Goal: Transaction & Acquisition: Purchase product/service

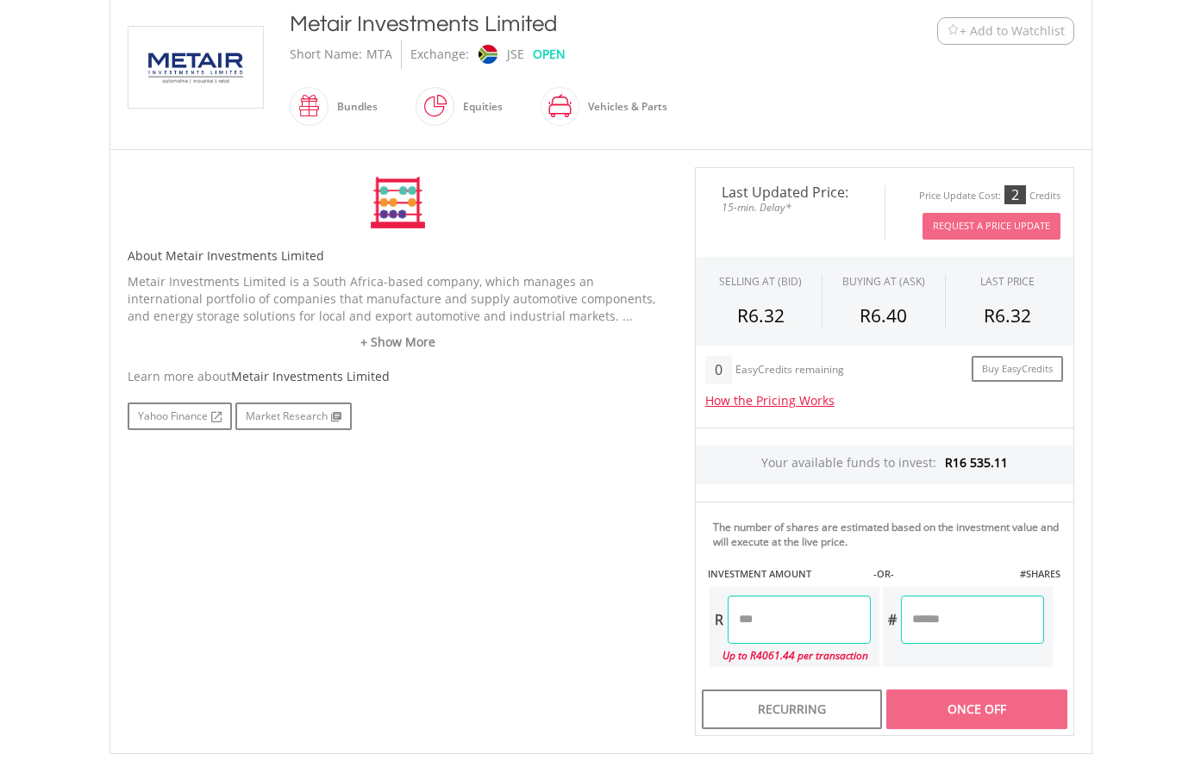
scroll to position [431, 0]
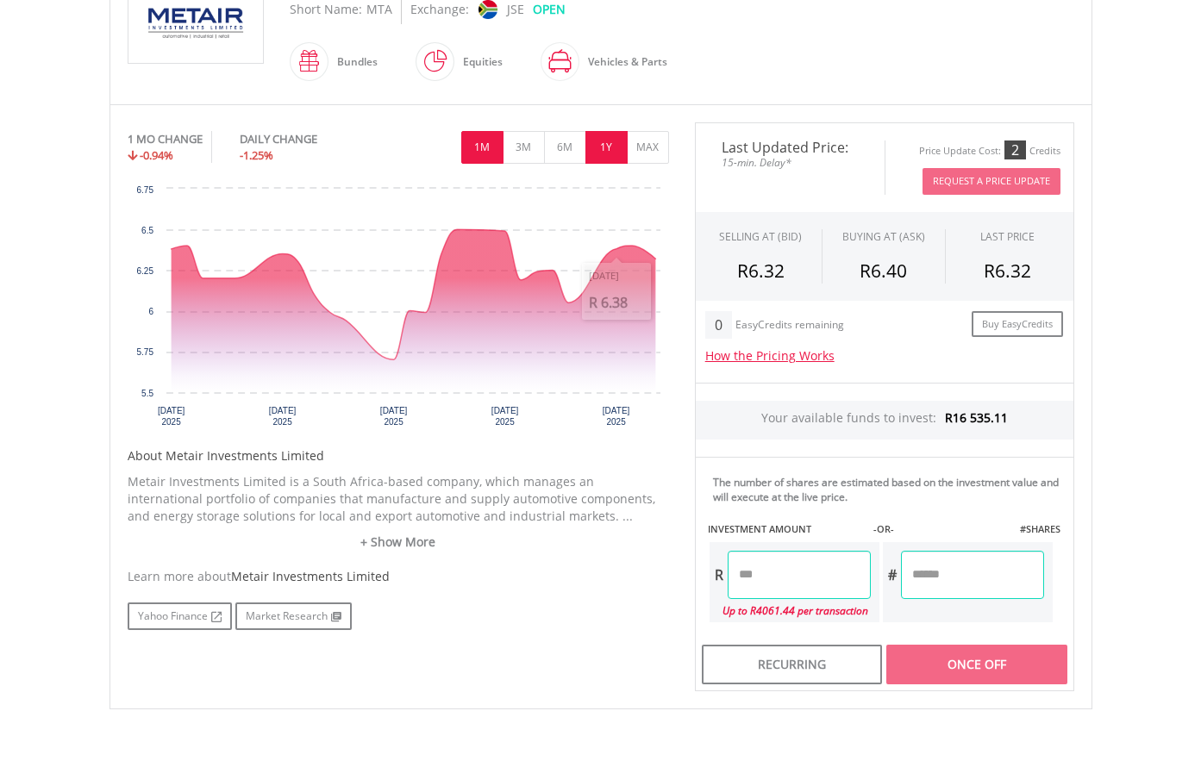
click at [615, 154] on button "1Y" at bounding box center [606, 147] width 42 height 33
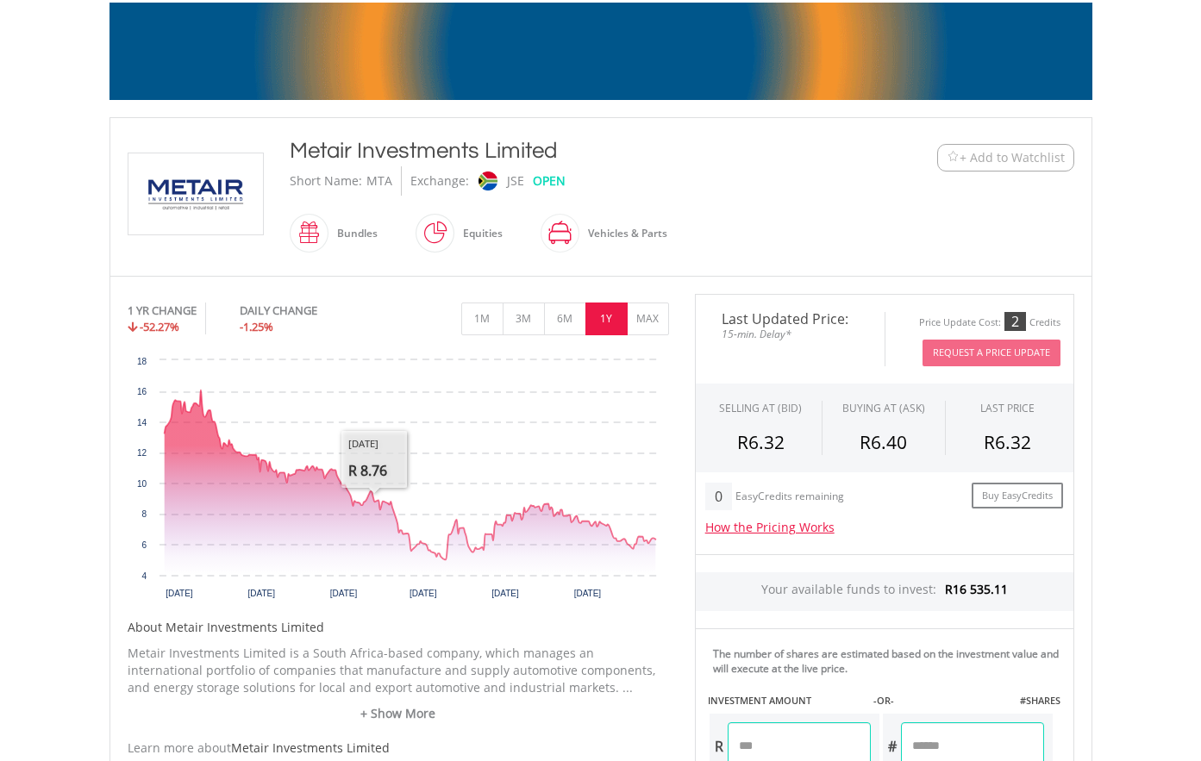
scroll to position [259, 0]
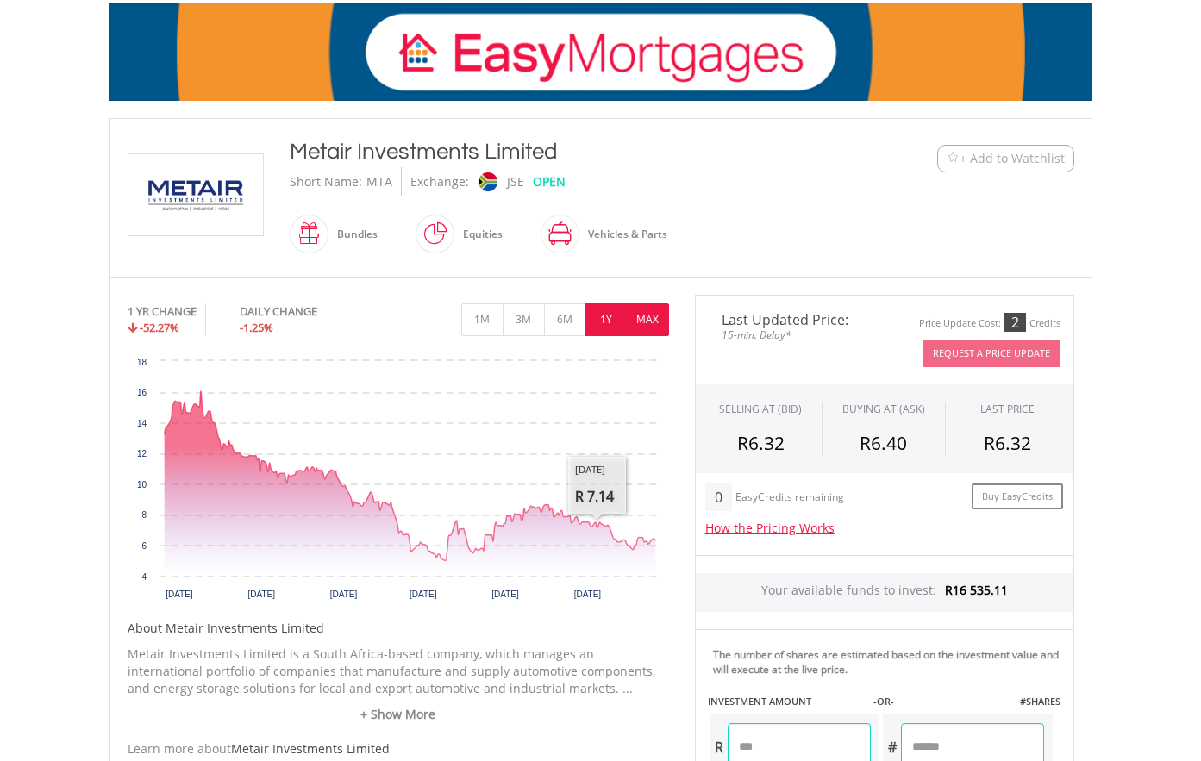
click at [644, 316] on button "MAX" at bounding box center [648, 319] width 42 height 33
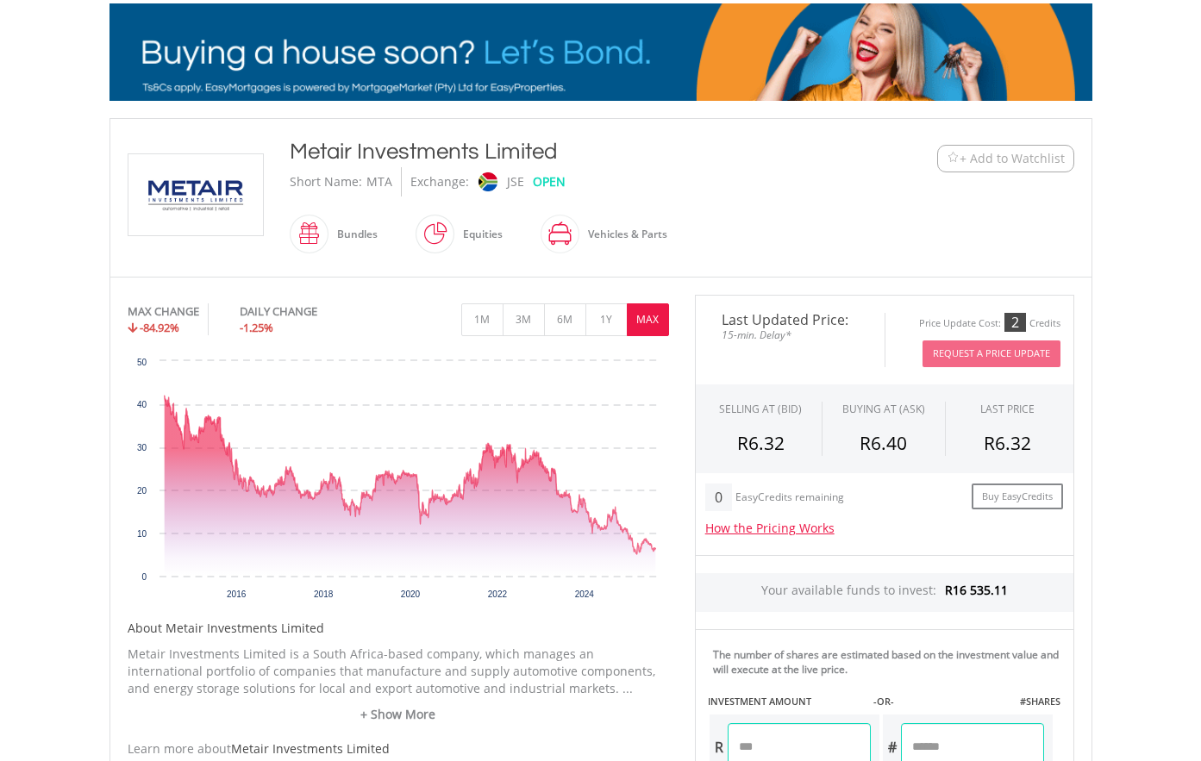
scroll to position [0, 0]
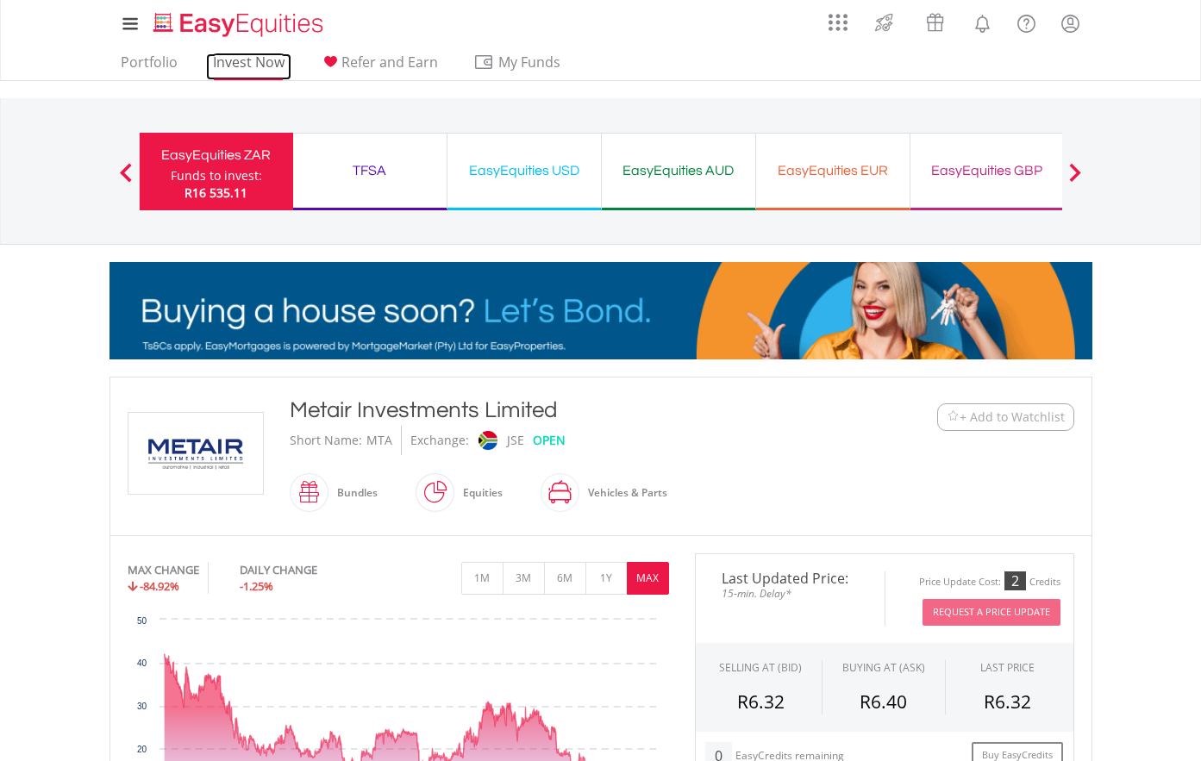
click at [240, 66] on link "Invest Now" at bounding box center [248, 66] width 85 height 27
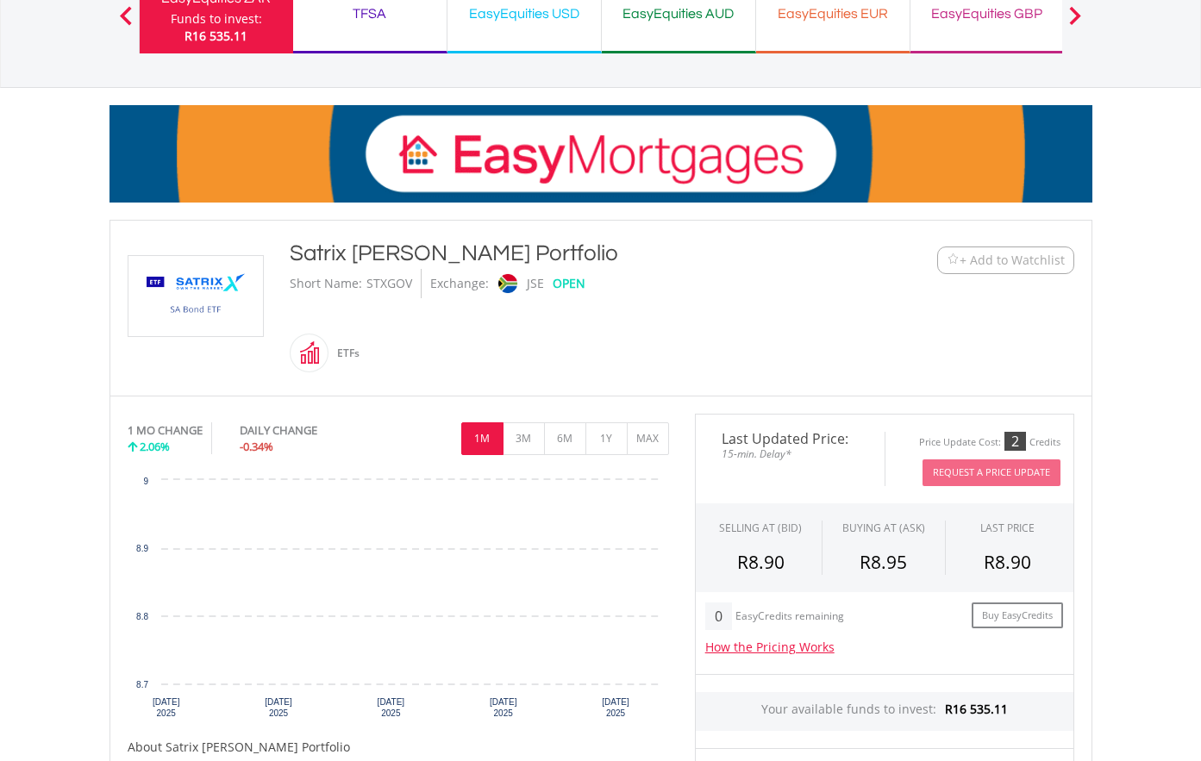
scroll to position [345, 0]
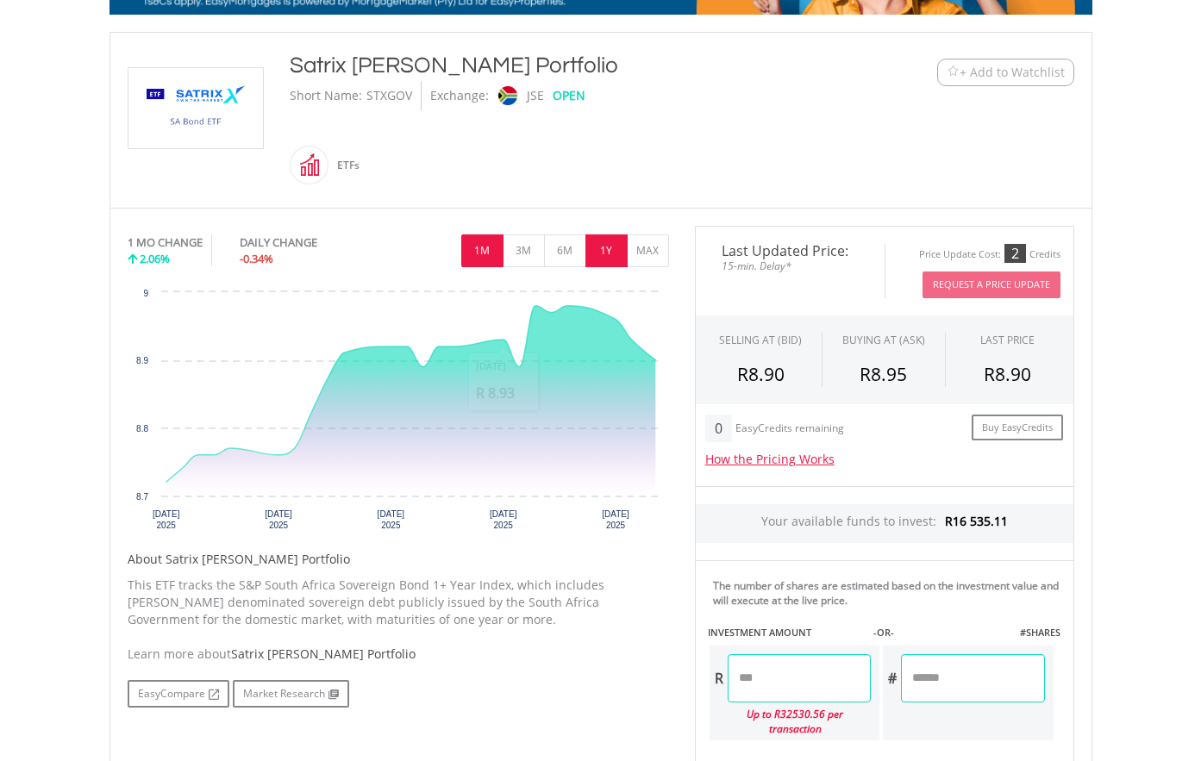
click at [605, 256] on button "1Y" at bounding box center [606, 250] width 42 height 33
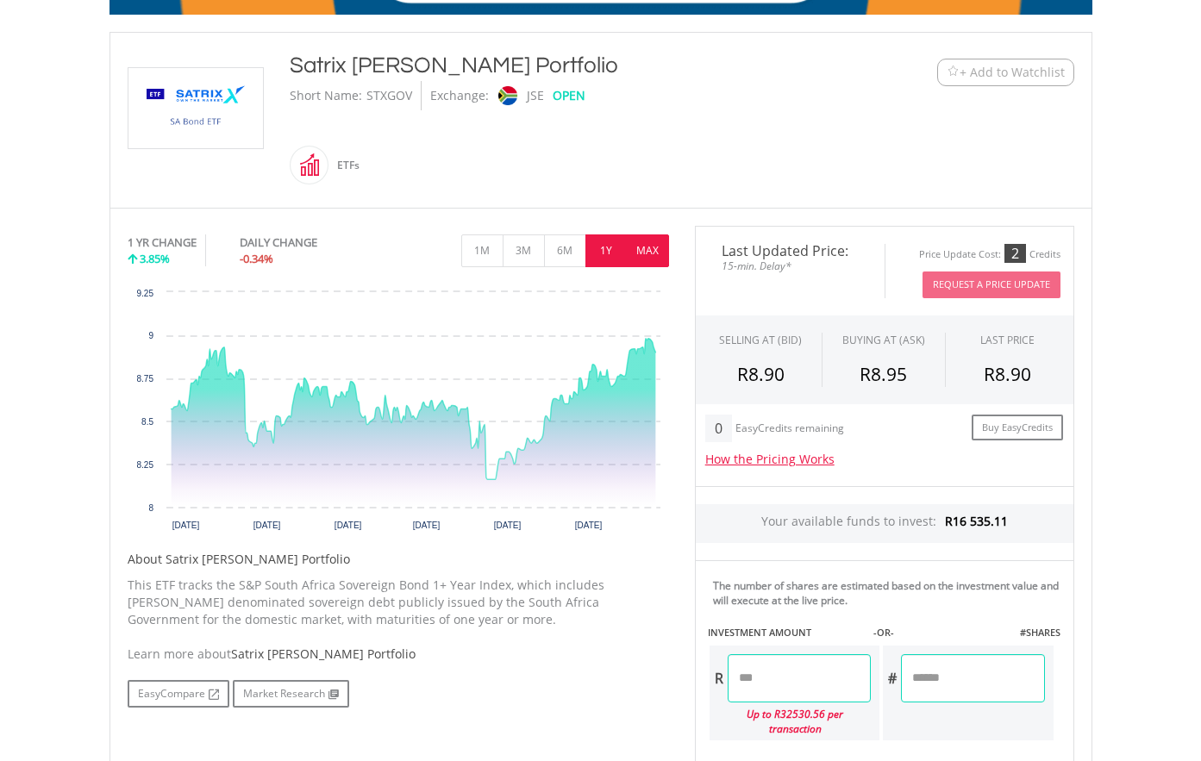
click at [653, 251] on button "MAX" at bounding box center [648, 250] width 42 height 33
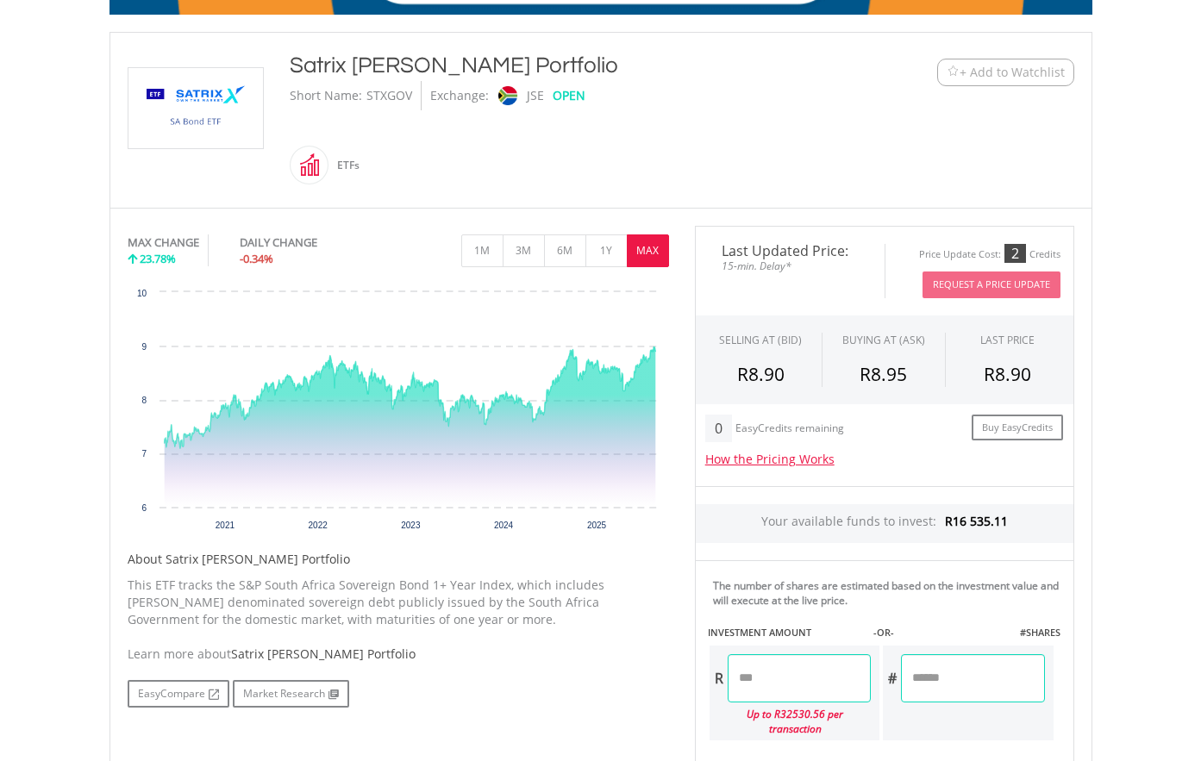
scroll to position [0, 0]
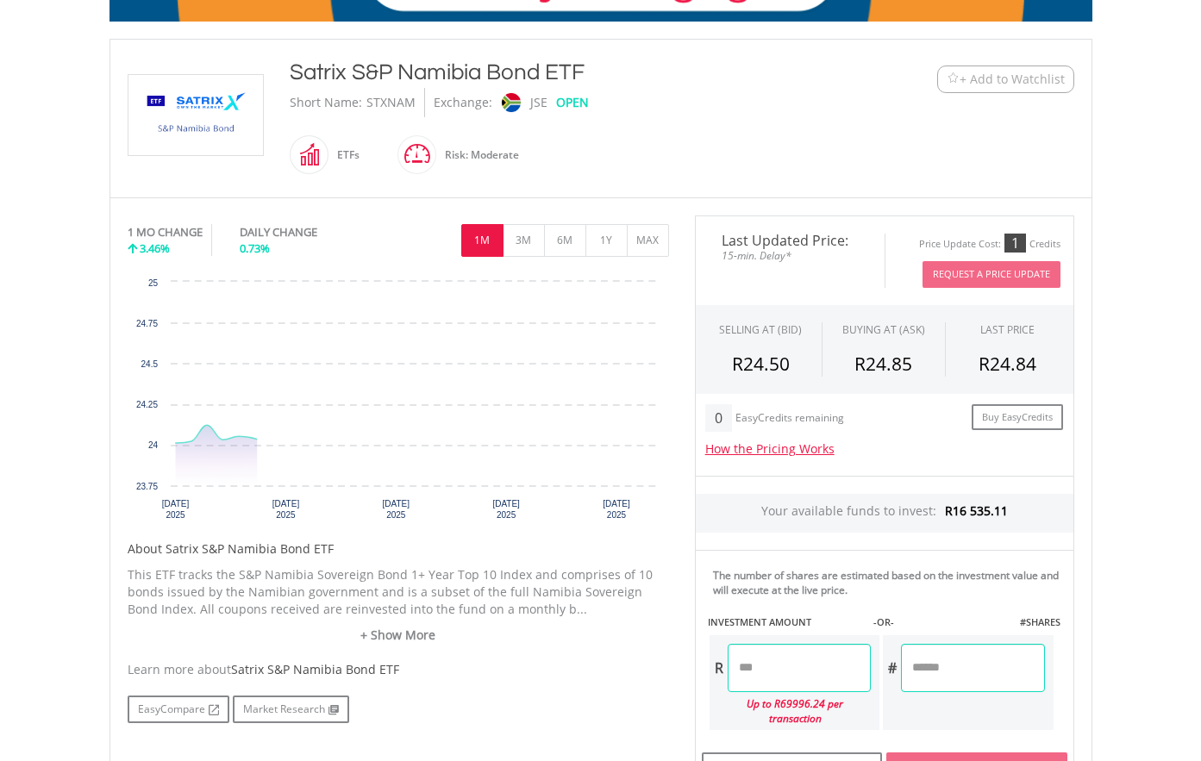
scroll to position [345, 0]
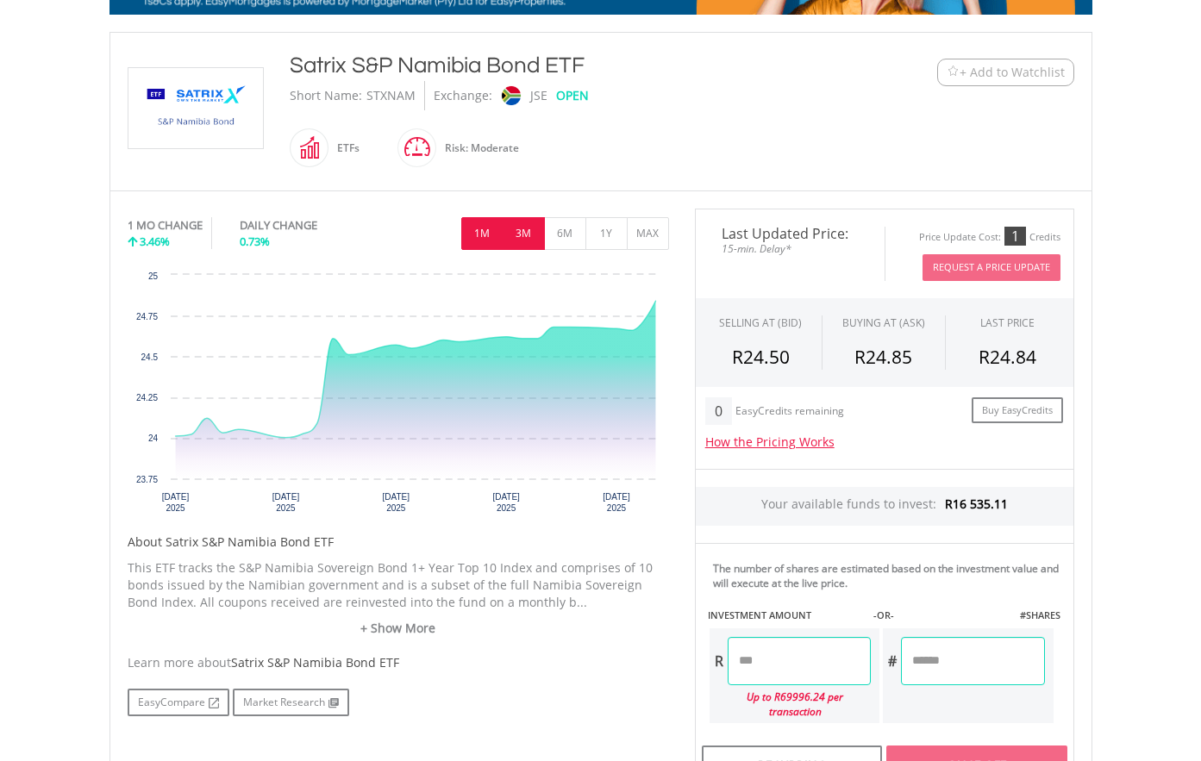
click at [530, 239] on button "3M" at bounding box center [524, 233] width 42 height 33
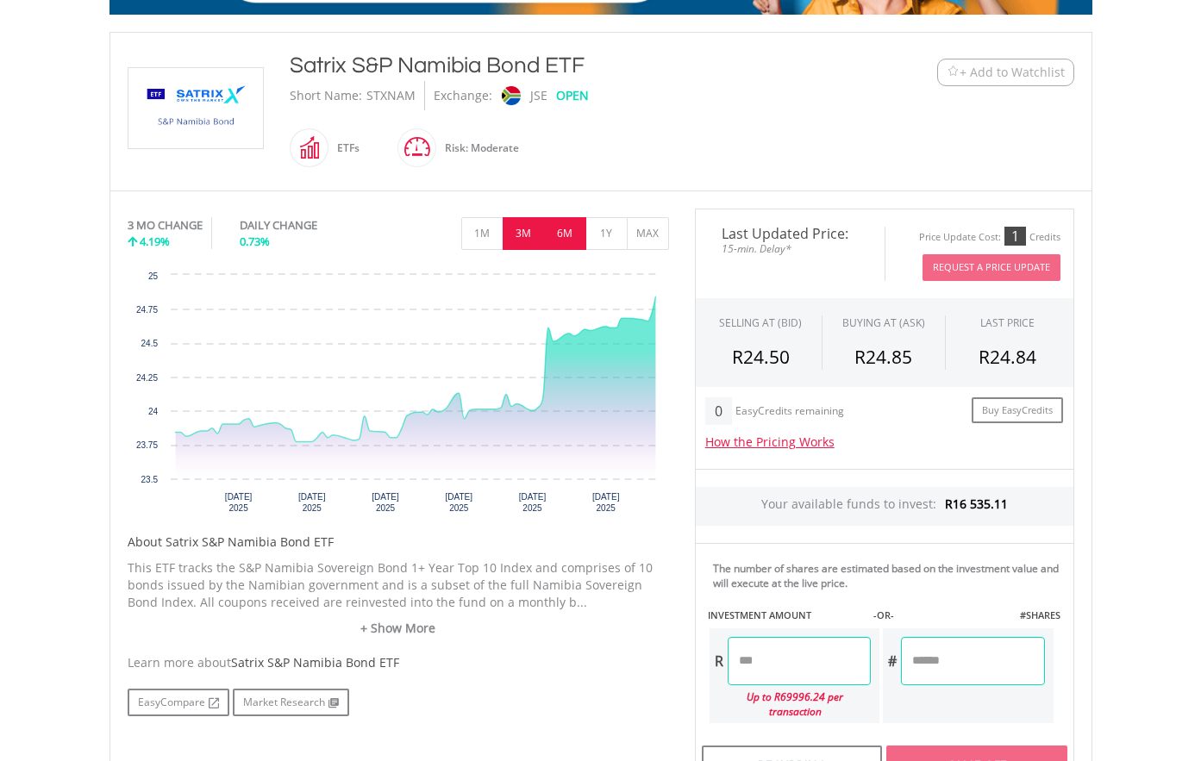
click at [573, 231] on button "6M" at bounding box center [565, 233] width 42 height 33
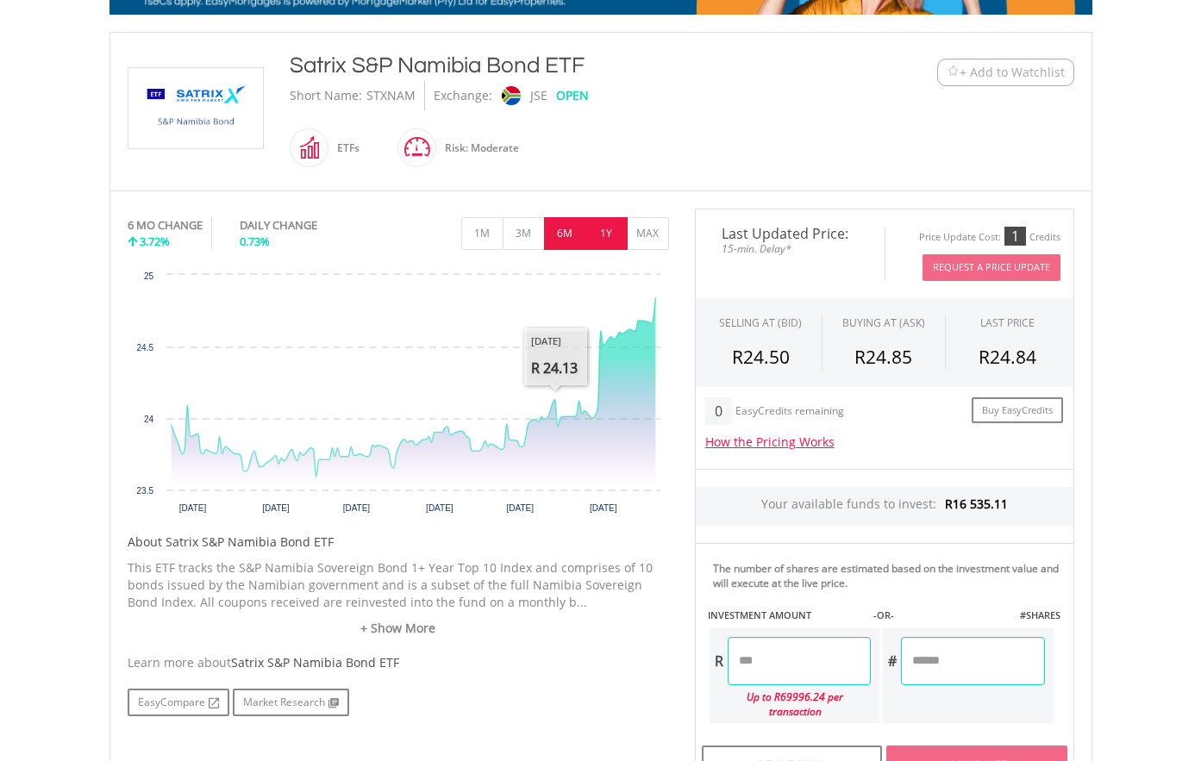
click at [602, 229] on button "1Y" at bounding box center [606, 233] width 42 height 33
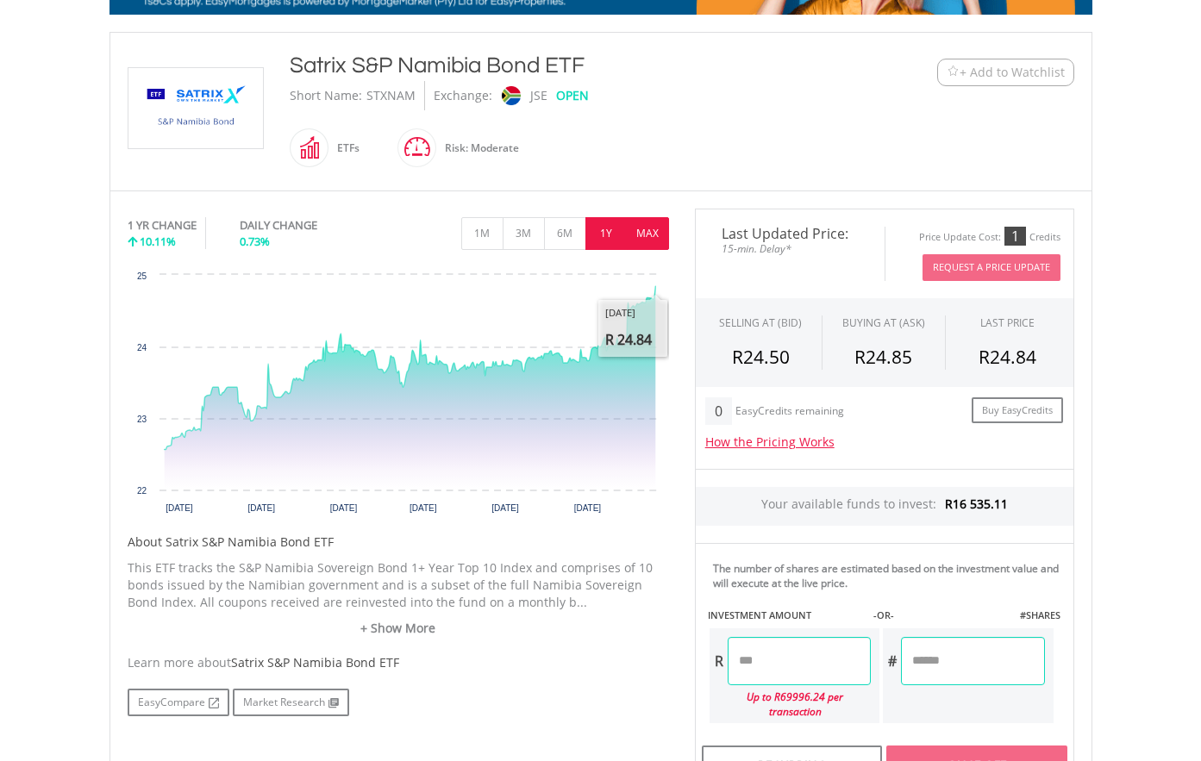
click at [656, 232] on button "MAX" at bounding box center [648, 233] width 42 height 33
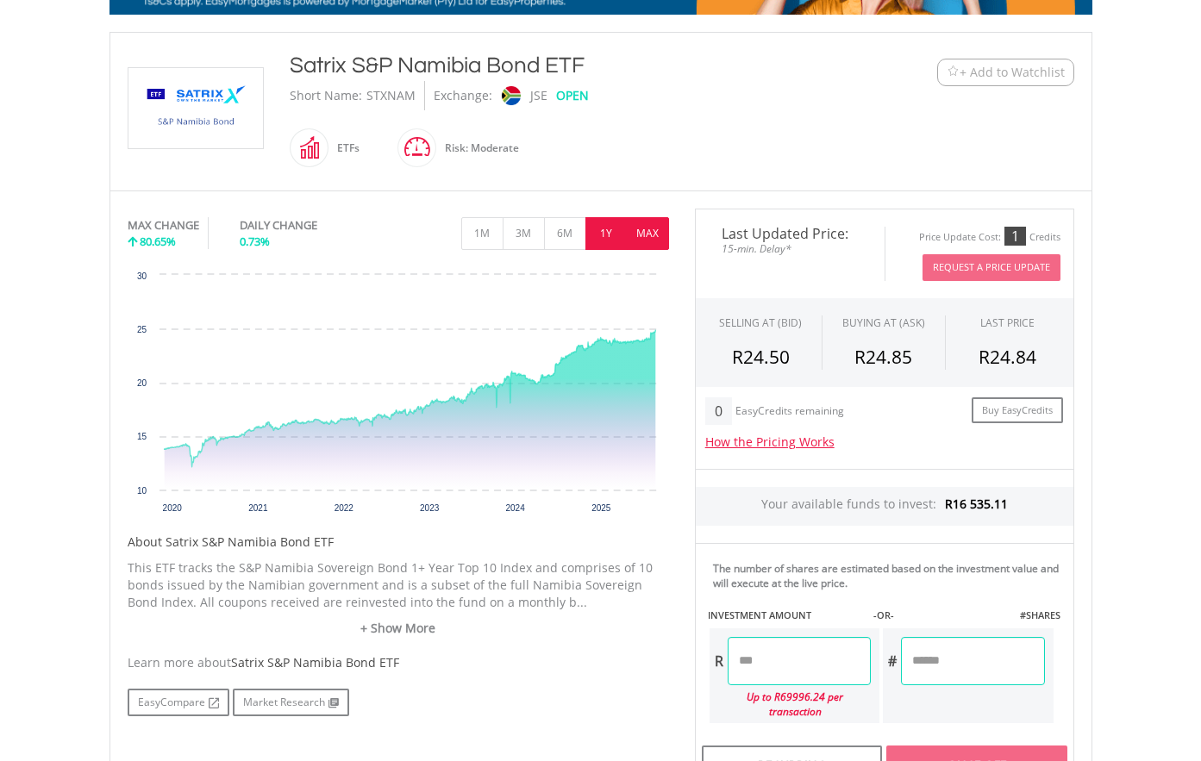
click at [605, 229] on button "1Y" at bounding box center [606, 233] width 42 height 33
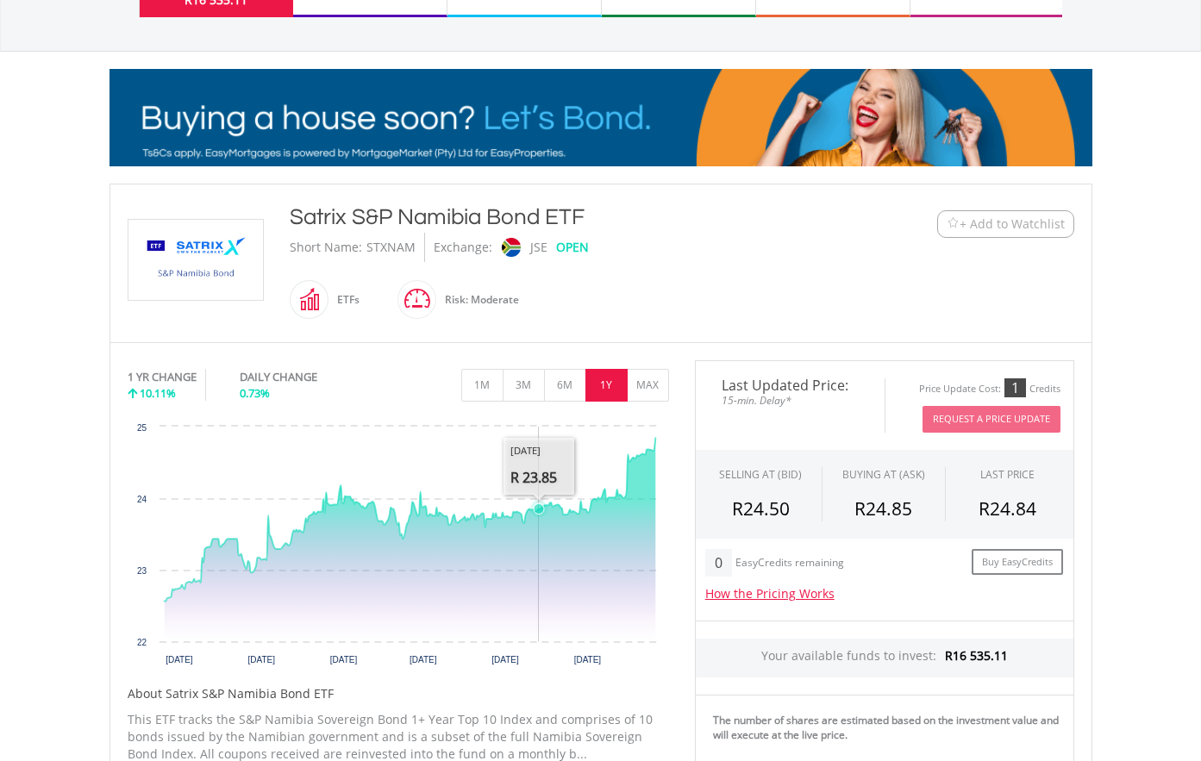
scroll to position [0, 0]
